Goal: Task Accomplishment & Management: Complete application form

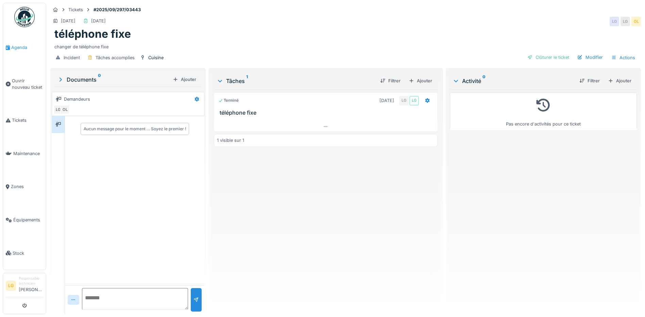
click at [20, 45] on span "Agenda" at bounding box center [27, 47] width 32 height 6
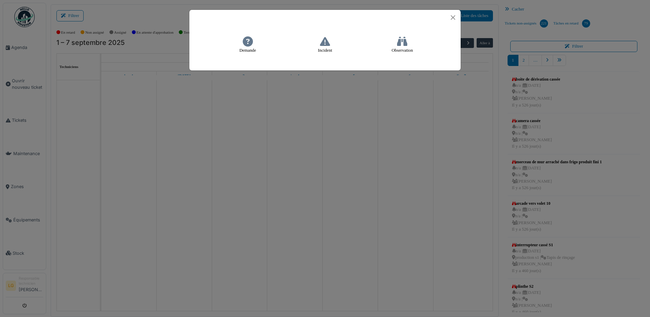
click at [329, 42] on icon at bounding box center [325, 41] width 10 height 10
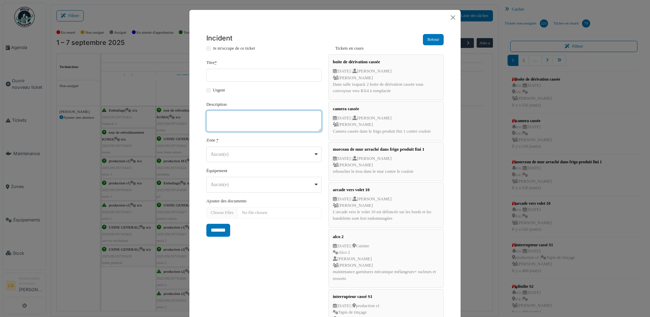
paste textarea "**********"
click at [313, 153] on div "Aucun(e) Remove item" at bounding box center [263, 154] width 109 height 10
type textarea "**********"
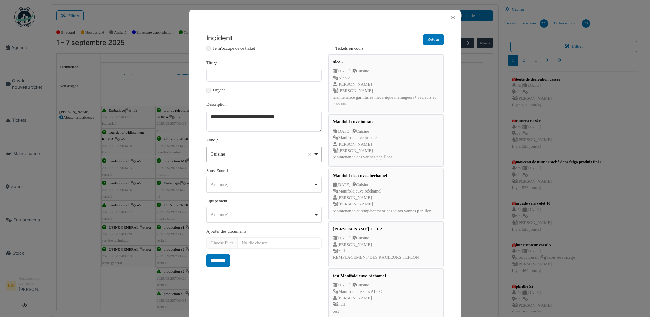
click at [312, 219] on div "Aucun(e) Remove item" at bounding box center [263, 215] width 109 height 10
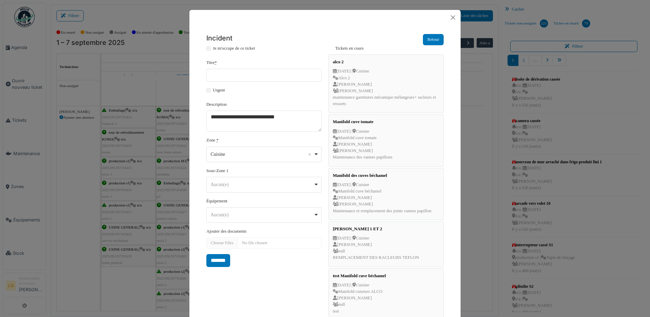
click at [312, 150] on div "Cuisine Remove item" at bounding box center [263, 154] width 109 height 10
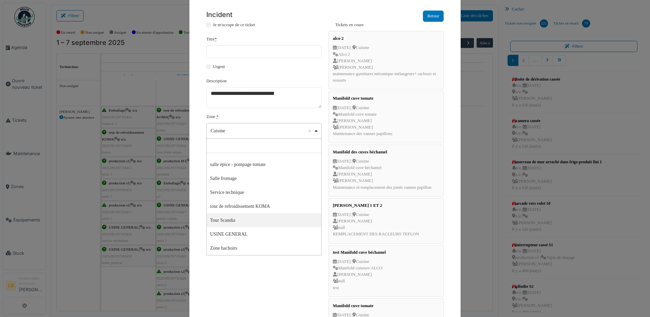
scroll to position [34, 0]
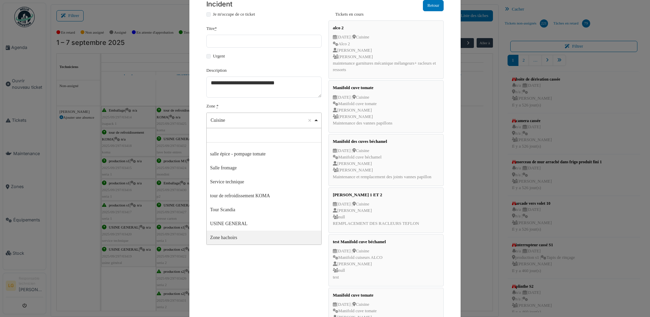
select select "*****"
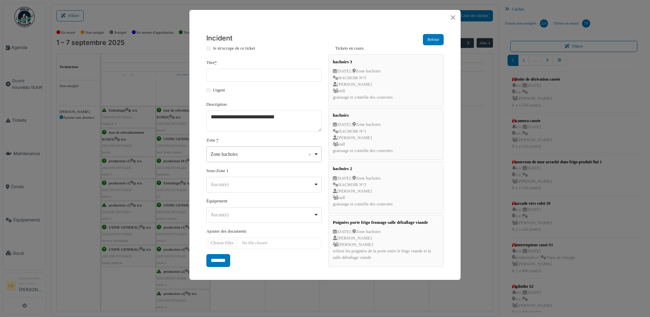
scroll to position [0, 0]
click at [314, 217] on div "Aucun(e) Remove item" at bounding box center [263, 215] width 109 height 10
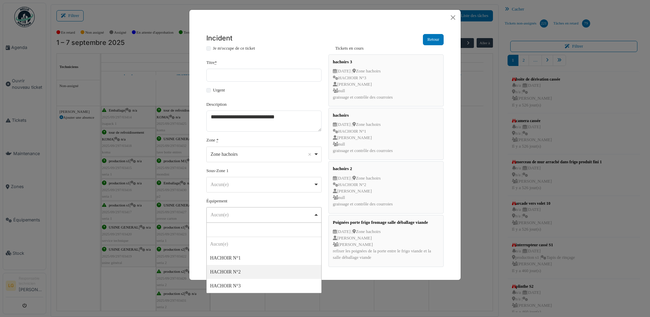
select select "******"
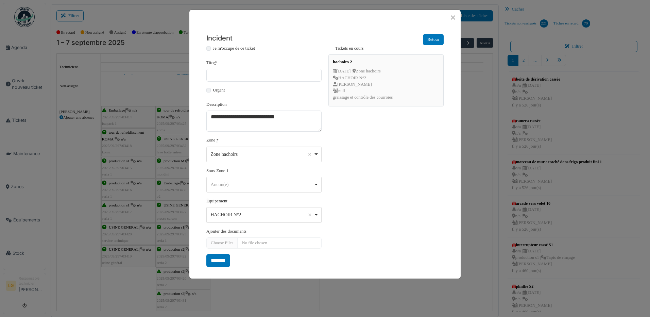
click at [212, 49] on div "Je m'occupe de ce ticket" at bounding box center [263, 49] width 115 height 8
click at [215, 73] on input "Titre *" at bounding box center [263, 75] width 115 height 13
type input "*********"
click at [222, 262] on input "*******" at bounding box center [218, 260] width 24 height 13
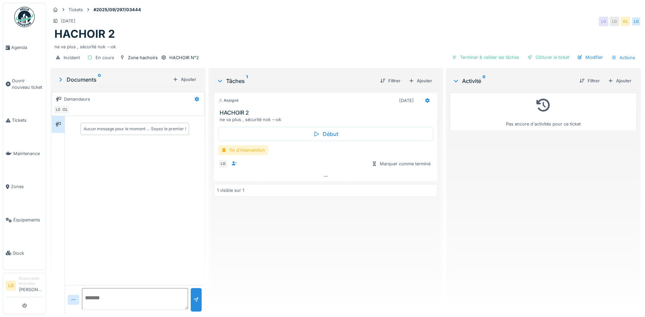
click at [256, 151] on div "fin d'intervention" at bounding box center [243, 150] width 50 height 10
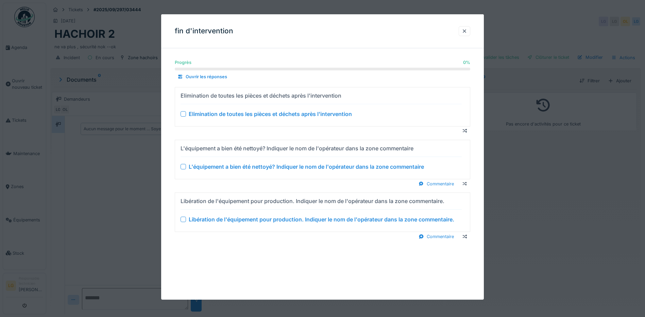
click at [186, 115] on div at bounding box center [183, 113] width 5 height 5
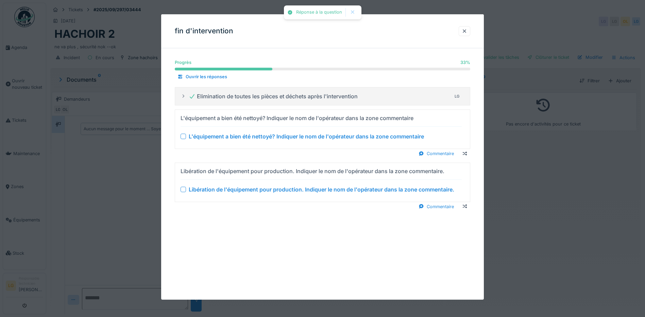
click at [183, 135] on div at bounding box center [183, 136] width 5 height 5
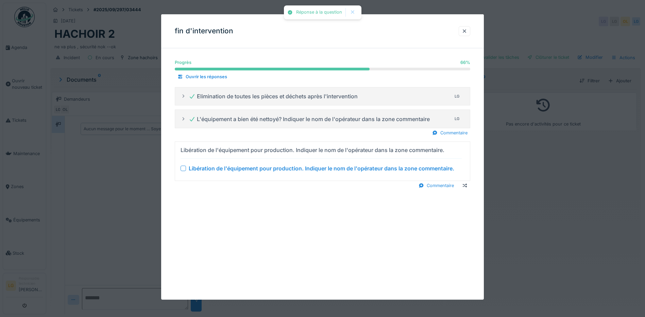
click at [184, 169] on div at bounding box center [183, 168] width 5 height 5
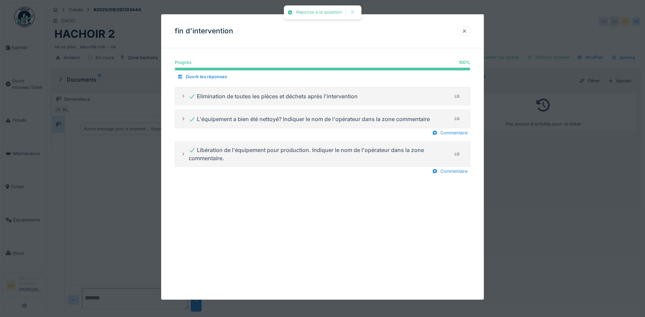
click at [467, 30] on div at bounding box center [464, 31] width 5 height 6
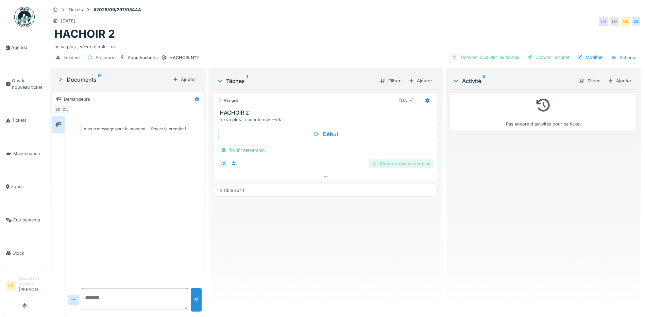
click at [406, 161] on div "Marquer comme terminé" at bounding box center [401, 163] width 64 height 9
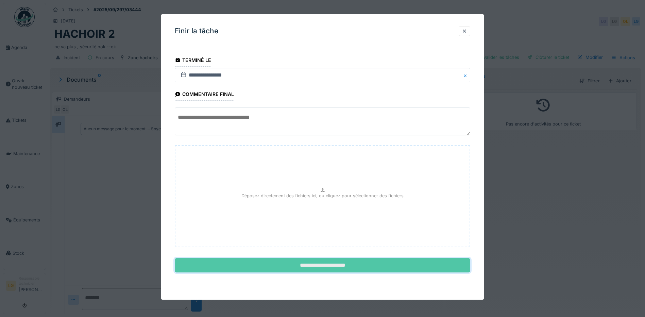
click at [338, 265] on input "**********" at bounding box center [322, 265] width 295 height 14
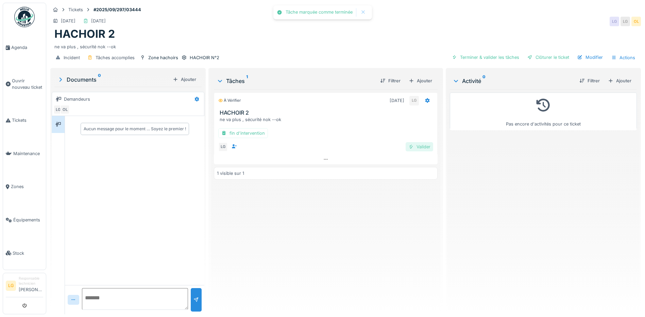
click at [418, 145] on div "Valider" at bounding box center [420, 146] width 28 height 9
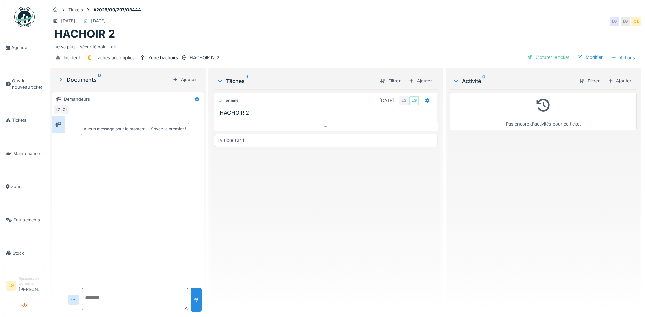
click at [21, 305] on button "submit" at bounding box center [24, 305] width 13 height 11
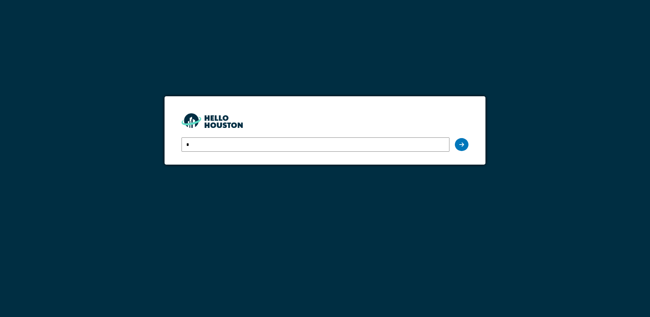
type input "**********"
click at [464, 145] on div at bounding box center [462, 144] width 14 height 13
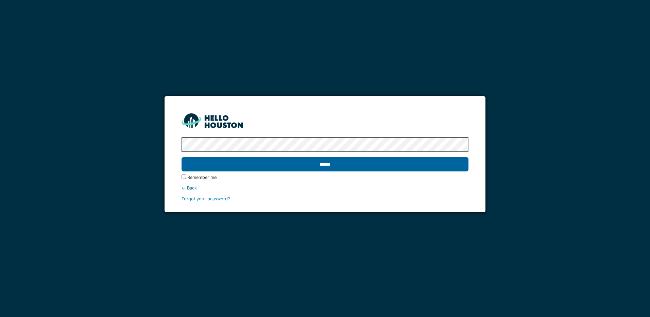
click at [316, 162] on input "******" at bounding box center [325, 164] width 287 height 14
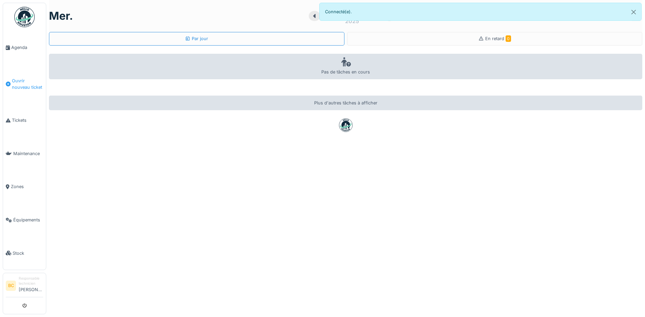
drag, startPoint x: 0, startPoint y: 0, endPoint x: 22, endPoint y: 82, distance: 84.8
click at [22, 82] on span "Ouvrir nouveau ticket" at bounding box center [27, 84] width 31 height 13
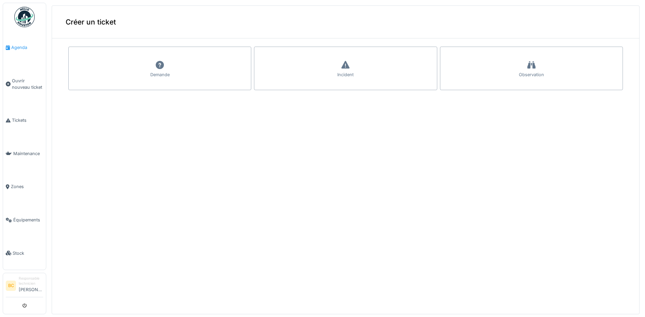
click at [16, 47] on span "Agenda" at bounding box center [27, 47] width 32 height 6
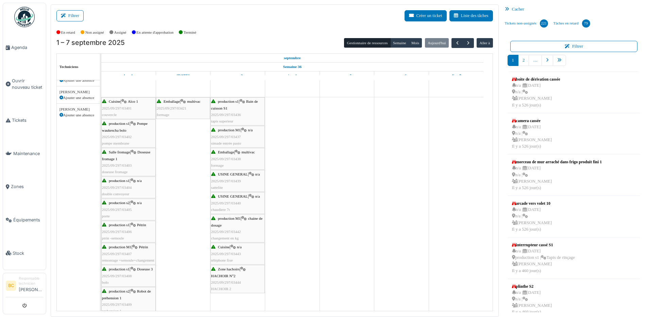
scroll to position [408, 0]
click at [227, 117] on div "production s1 | Bain de cuisson S1 2025/09/297/03436 tapis superieur" at bounding box center [237, 111] width 53 height 26
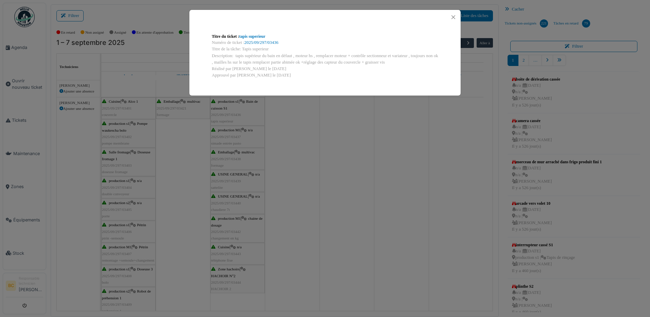
click at [228, 135] on div "Titre du ticket : tapis superieur Numéro de ticket : 2025/09/297/03436 Titre de…" at bounding box center [325, 158] width 650 height 317
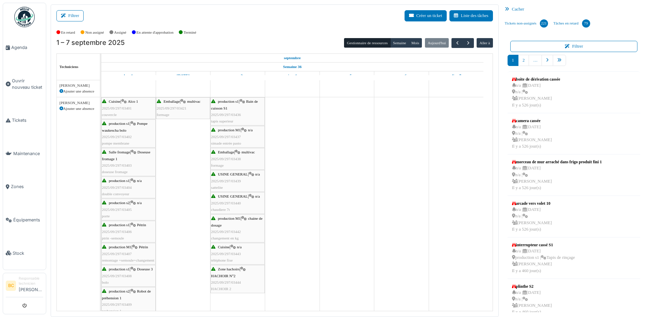
click at [228, 135] on span "2025/09/297/03437" at bounding box center [226, 137] width 30 height 4
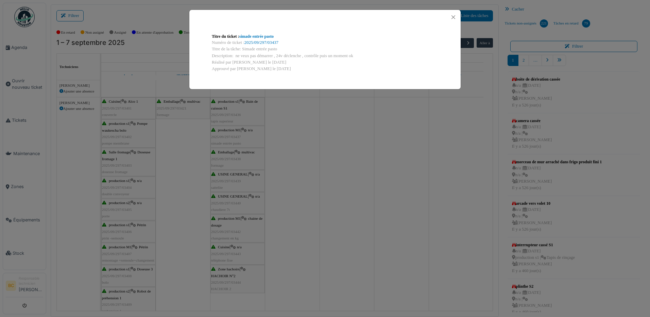
click at [228, 135] on div "Titre du ticket : simade entrée pasto Numéro de ticket : 2025/09/297/03437 Titr…" at bounding box center [325, 158] width 650 height 317
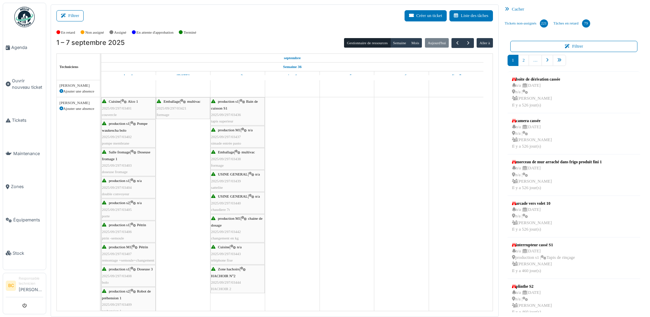
click at [227, 157] on span "2025/09/297/03438" at bounding box center [226, 159] width 30 height 4
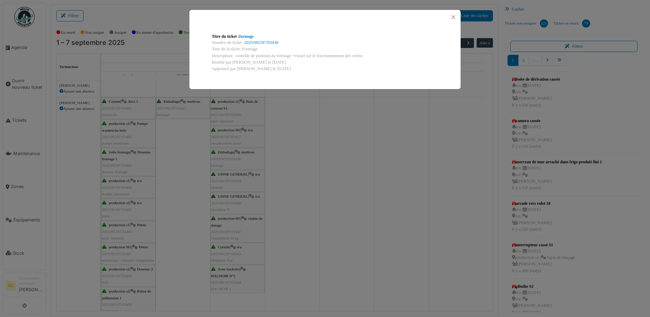
click at [227, 156] on div "Titre du ticket : formage Numéro de ticket : 2025/09/297/03438 Titre de la tâch…" at bounding box center [325, 158] width 650 height 317
click at [227, 182] on div "Titre du ticket : formage Numéro de ticket : 2025/09/297/03438 Titre de la tâch…" at bounding box center [325, 158] width 650 height 317
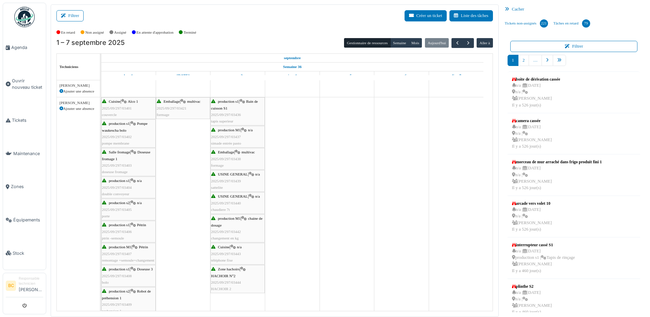
click at [227, 182] on span "2025/09/297/03439" at bounding box center [226, 181] width 30 height 4
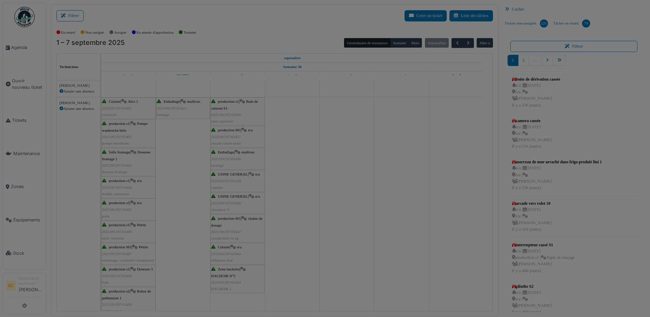
click at [226, 179] on body "Agenda Ouvrir nouveau ticket Tickets Maintenance Zones Équipements Stock [GEOGR…" at bounding box center [325, 158] width 650 height 317
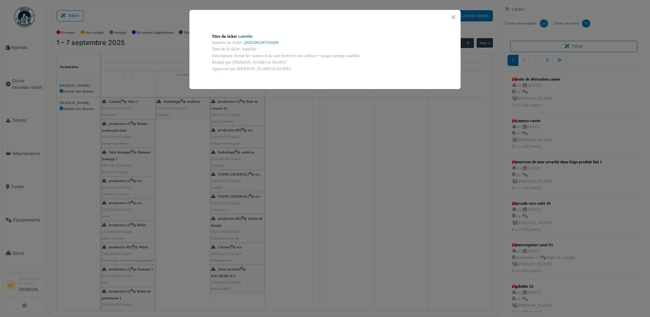
click at [224, 204] on div "Titre du ticket : sattelite Numéro de ticket : 2025/09/297/03439 Titre de la tâ…" at bounding box center [325, 158] width 650 height 317
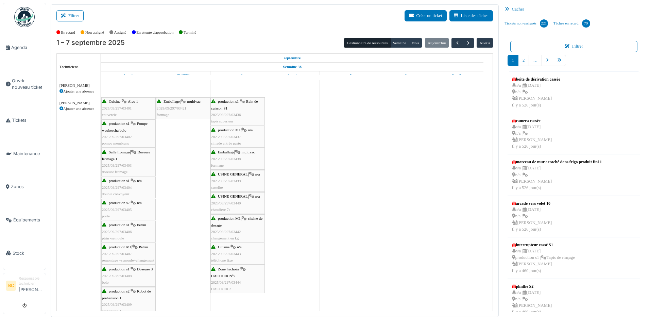
click at [224, 204] on span "2025/09/297/03440" at bounding box center [226, 203] width 30 height 4
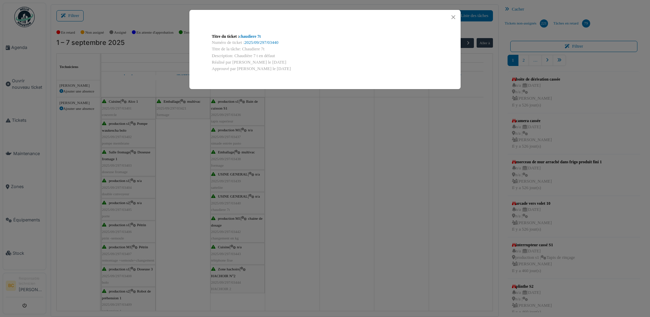
click at [218, 226] on div "Titre du ticket : chaudiere 7t Numéro de ticket : 2025/09/297/03440 Titre de la…" at bounding box center [325, 158] width 650 height 317
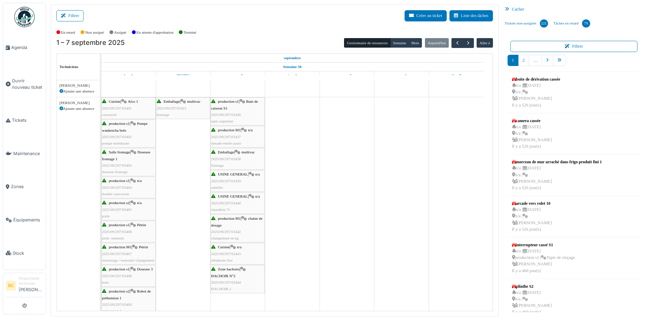
click at [217, 226] on span "chaine de dosage" at bounding box center [236, 221] width 51 height 11
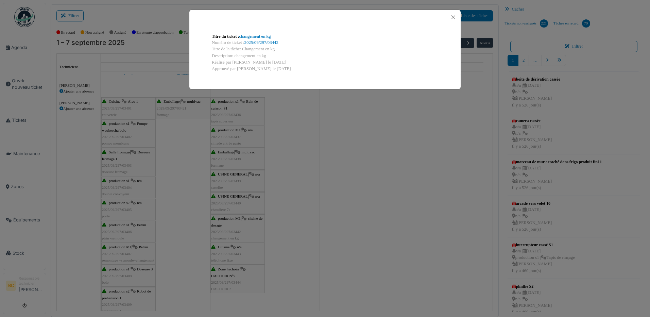
click at [217, 226] on div "Titre du ticket : changement en kg Numéro de ticket : 2025/09/297/03442 Titre d…" at bounding box center [325, 158] width 650 height 317
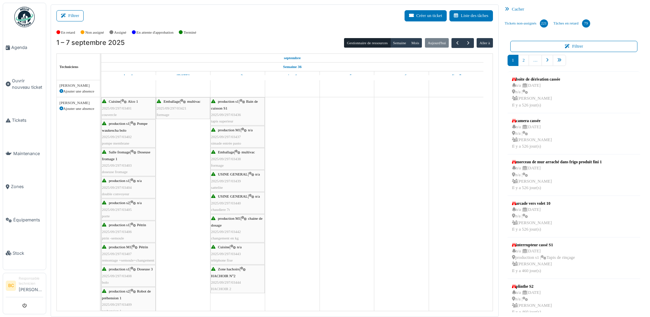
click at [219, 250] on div "Cuisine | n/a 2025/09/297/03443 téléphone fixe" at bounding box center [237, 254] width 53 height 20
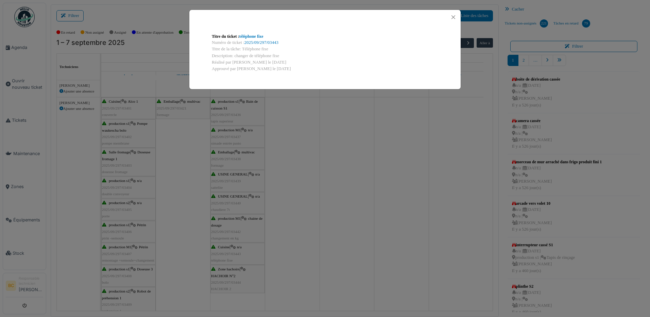
click at [220, 274] on div "Titre du ticket : téléphone fixe Numéro de ticket : 2025/09/297/03443 Titre de …" at bounding box center [325, 158] width 650 height 317
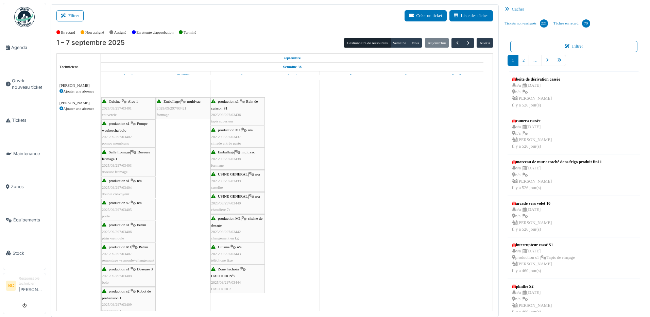
click at [220, 274] on span "HACHOIR N°2" at bounding box center [223, 276] width 24 height 4
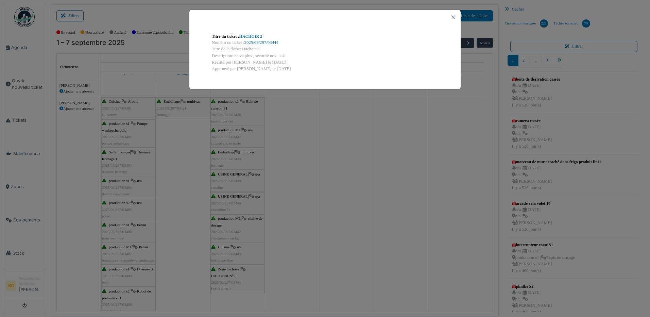
click at [220, 274] on div "Titre du ticket : HACHOIR 2 Numéro de ticket : 2025/09/297/03444 Titre de la tâ…" at bounding box center [325, 158] width 650 height 317
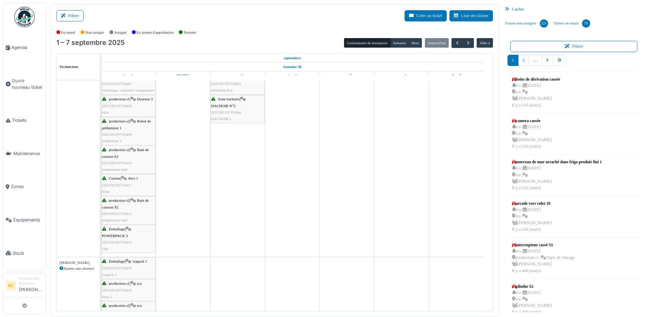
scroll to position [0, 0]
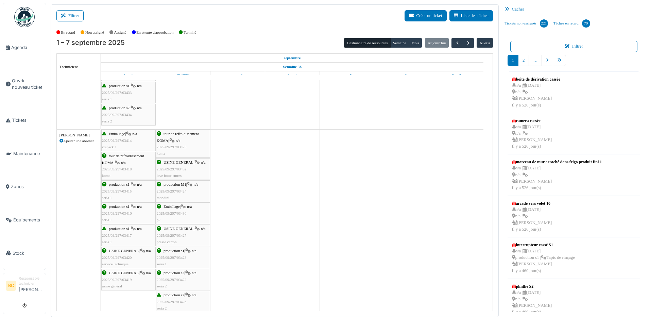
click at [179, 145] on span "2025/09/297/03425" at bounding box center [172, 147] width 30 height 4
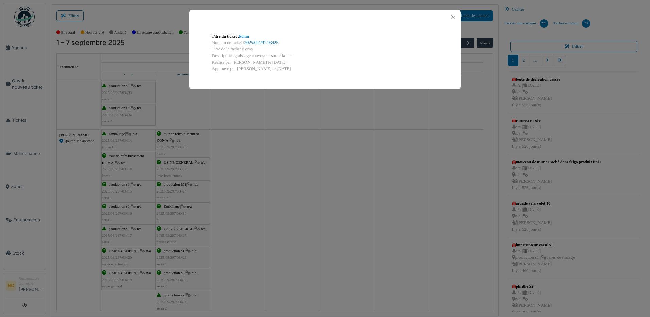
click at [179, 144] on div "Titre du ticket : koma Numéro de ticket : 2025/09/297/03425 Titre de la tâche: …" at bounding box center [325, 158] width 650 height 317
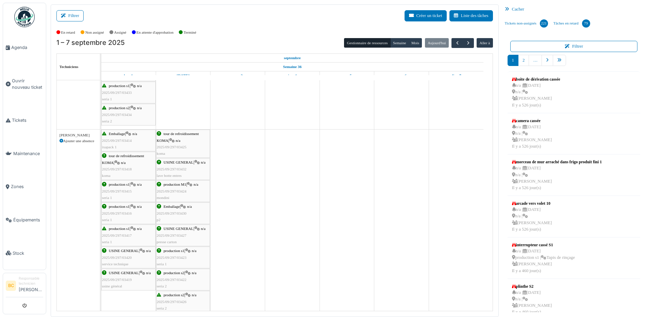
click at [179, 169] on span "2025/09/297/03432" at bounding box center [172, 169] width 30 height 4
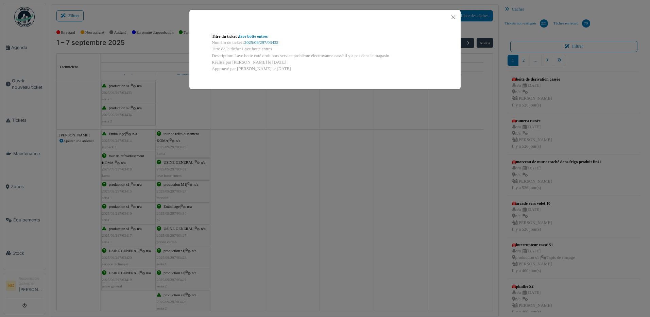
click at [179, 169] on div "Titre du ticket : lave botte entres Numéro de ticket : 2025/09/297/03432 Titre …" at bounding box center [325, 158] width 650 height 317
